Goal: Navigation & Orientation: Find specific page/section

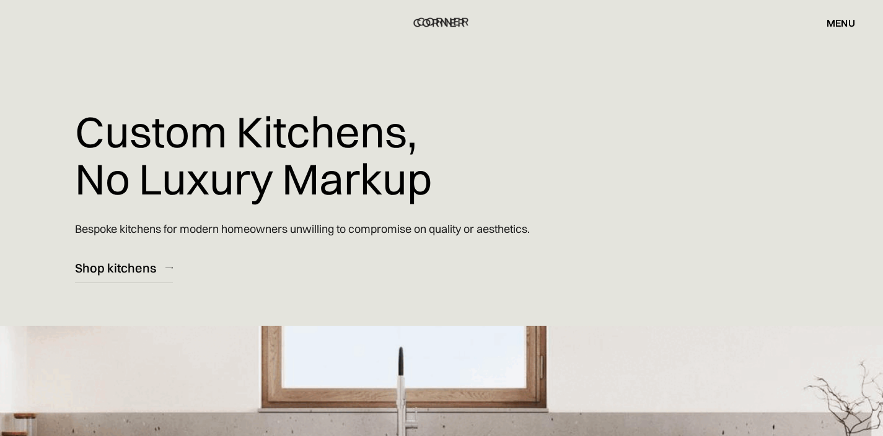
click at [455, 19] on img "home" at bounding box center [442, 22] width 51 height 16
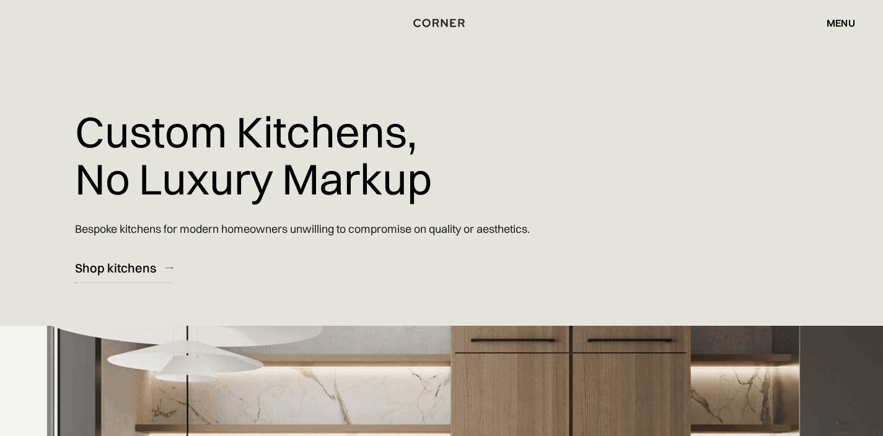
click at [141, 269] on div "Shop kitchens" at bounding box center [115, 268] width 81 height 17
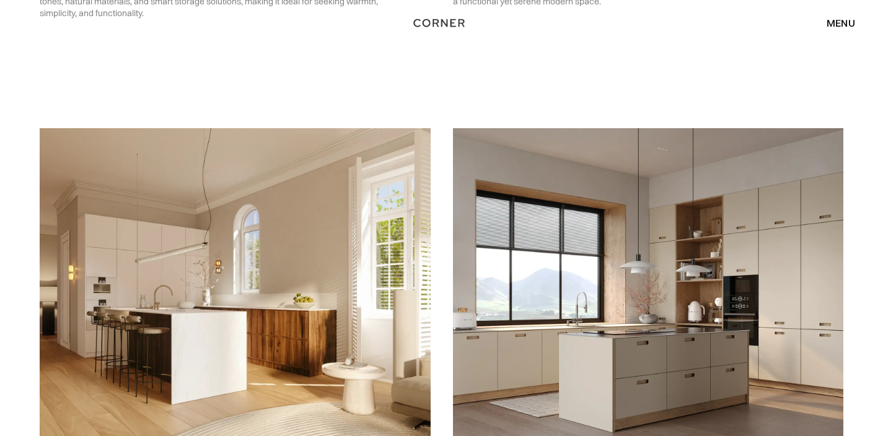
scroll to position [1575, 0]
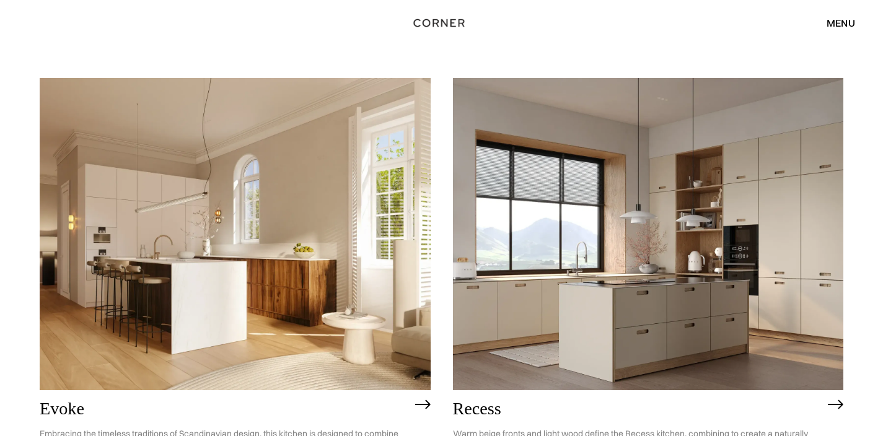
click at [561, 196] on img at bounding box center [648, 234] width 391 height 312
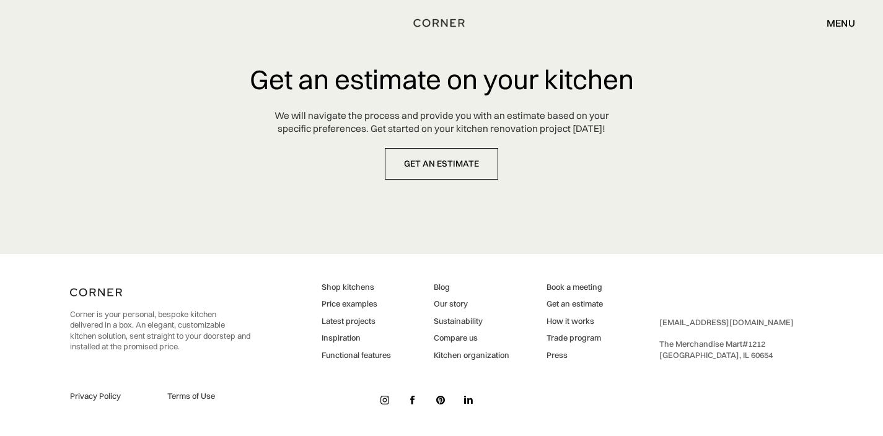
scroll to position [6340, 0]
click at [107, 284] on img at bounding box center [96, 291] width 52 height 15
click at [103, 288] on img at bounding box center [96, 291] width 52 height 15
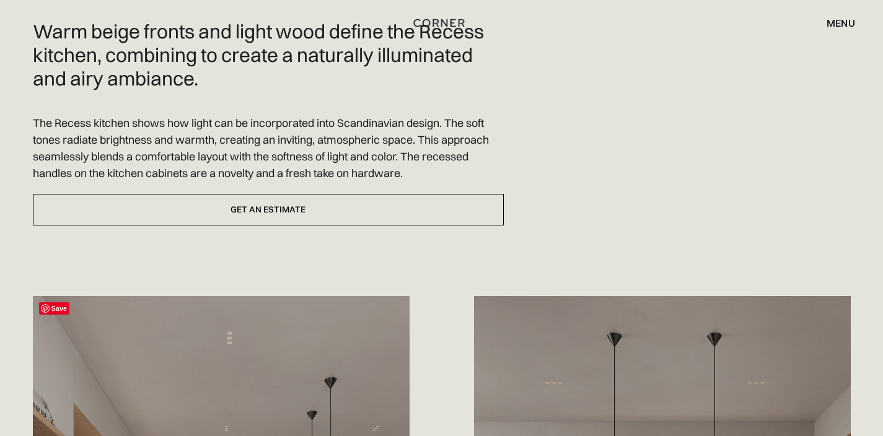
scroll to position [0, 0]
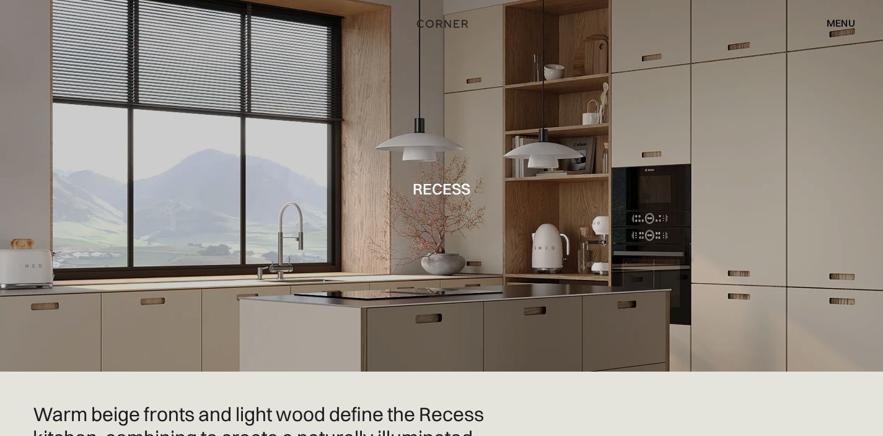
click at [452, 24] on img "home" at bounding box center [442, 23] width 51 height 16
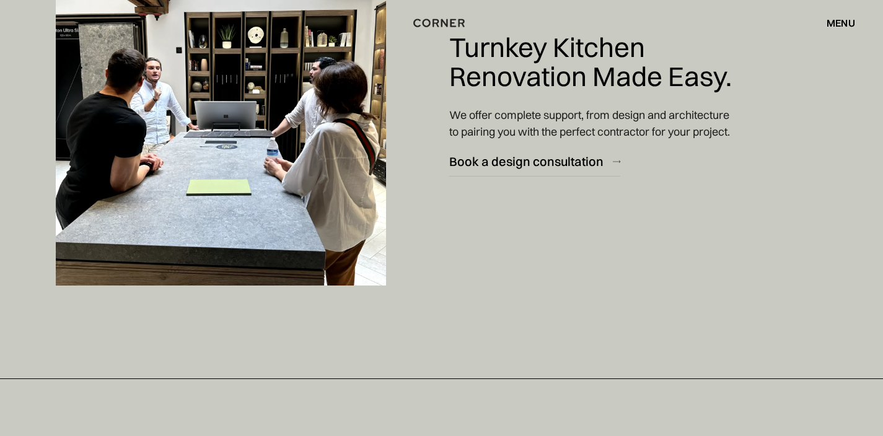
scroll to position [4714, 0]
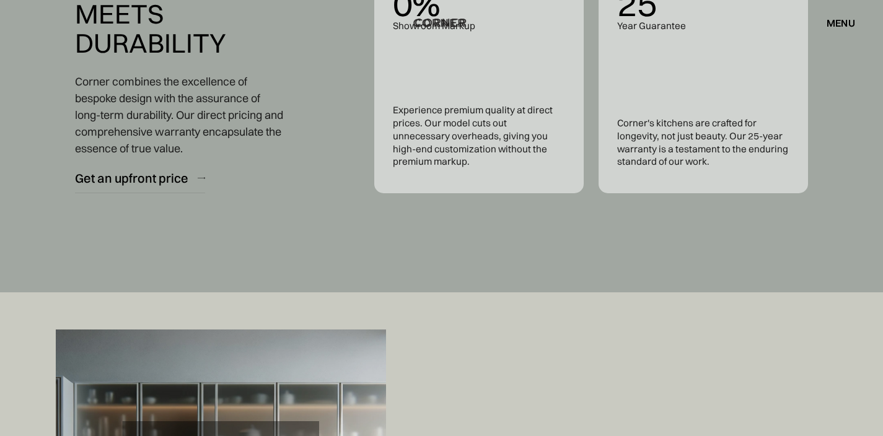
click at [445, 19] on img "home" at bounding box center [440, 23] width 51 height 16
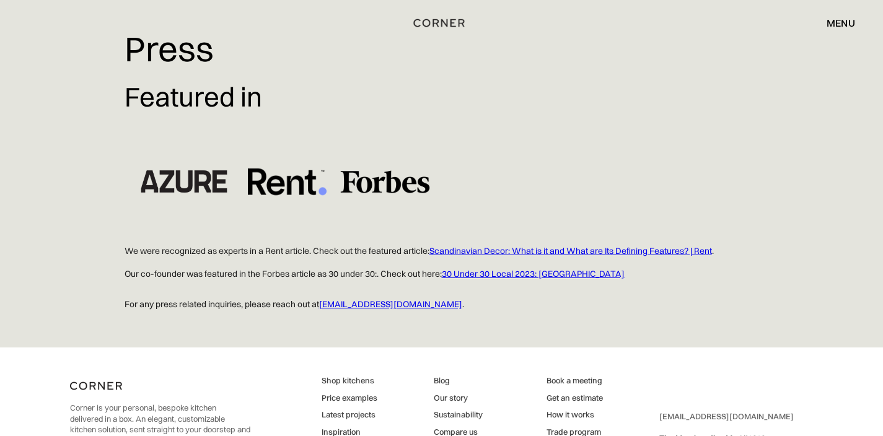
scroll to position [349, 0]
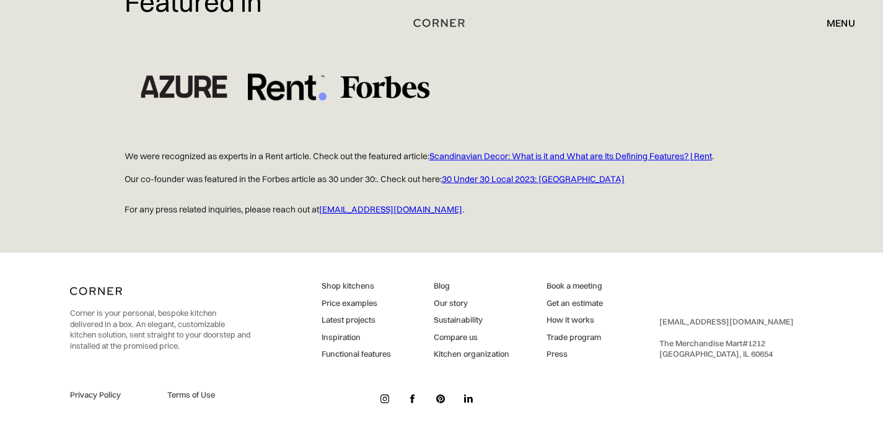
click at [414, 400] on img at bounding box center [412, 399] width 5 height 9
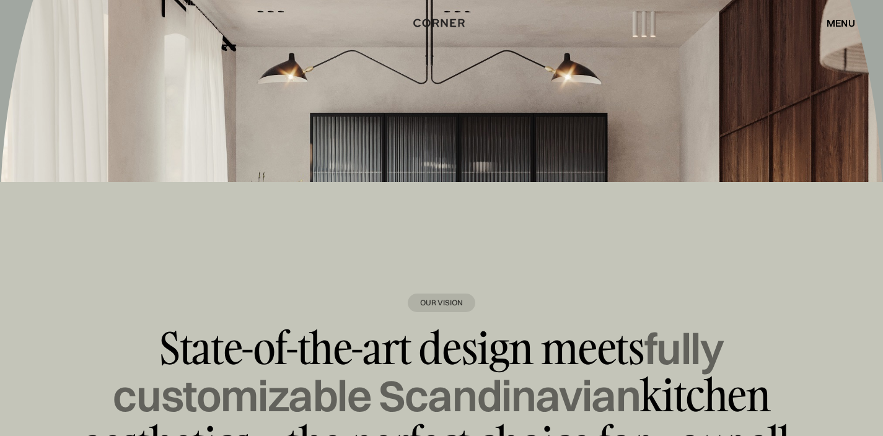
scroll to position [7850, 0]
